Goal: Register for event/course: Register for event/course

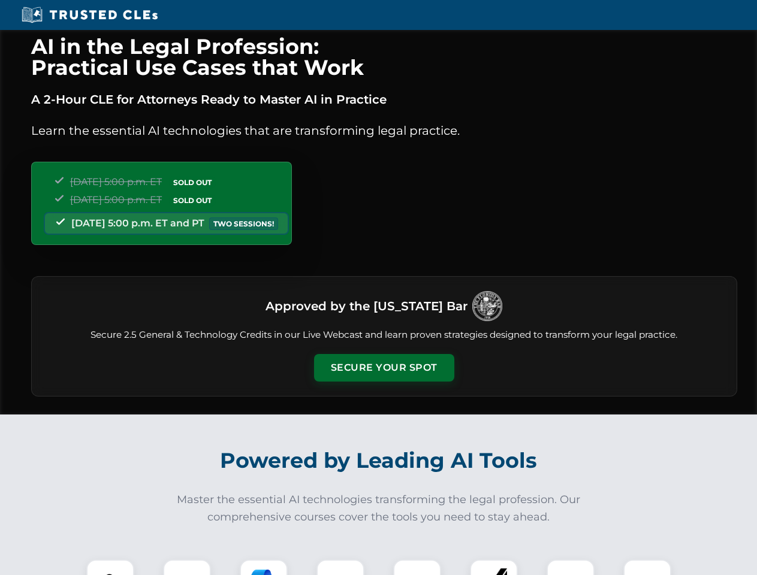
click at [383, 368] on button "Secure Your Spot" at bounding box center [384, 368] width 140 height 28
click at [110, 567] on img at bounding box center [110, 583] width 35 height 35
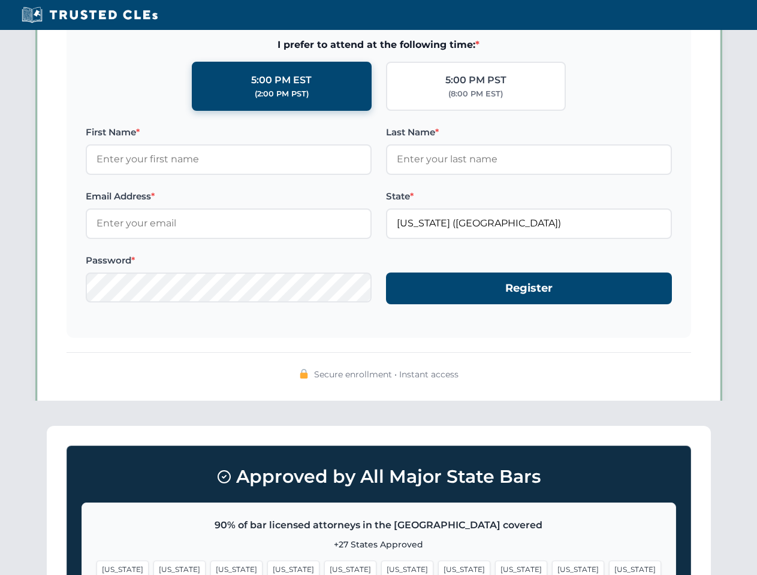
click at [438, 567] on span "[US_STATE]" at bounding box center [464, 569] width 52 height 17
click at [552, 567] on span "[US_STATE]" at bounding box center [578, 569] width 52 height 17
